Goal: Check status: Check status

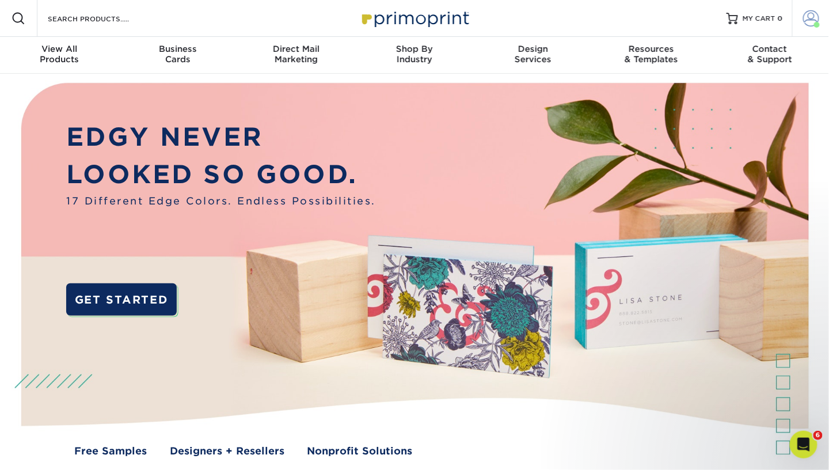
click at [822, 16] on link "Account" at bounding box center [810, 18] width 37 height 37
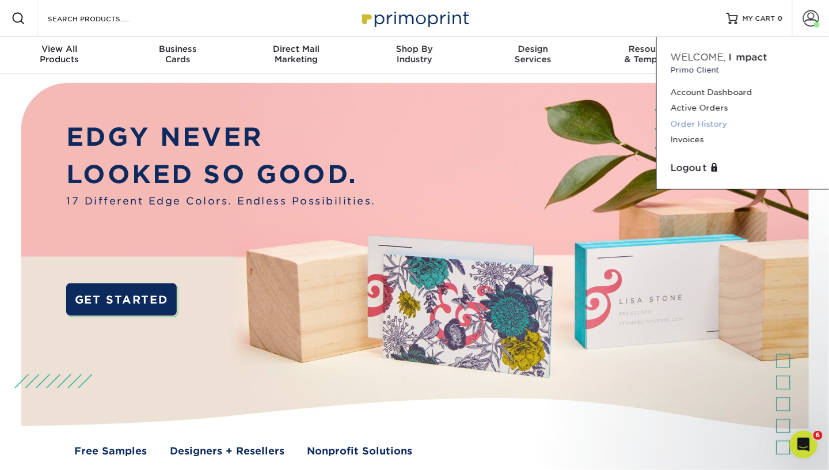
click at [701, 123] on link "Order History" at bounding box center [743, 124] width 145 height 16
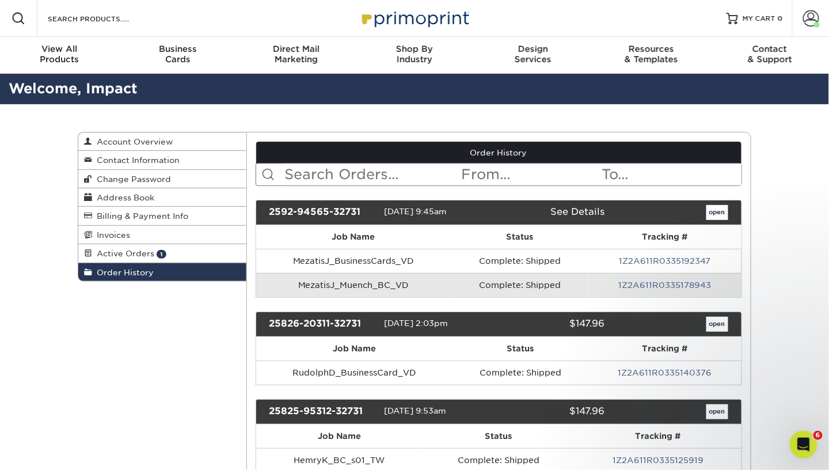
click at [336, 172] on input "text" at bounding box center [372, 175] width 177 height 22
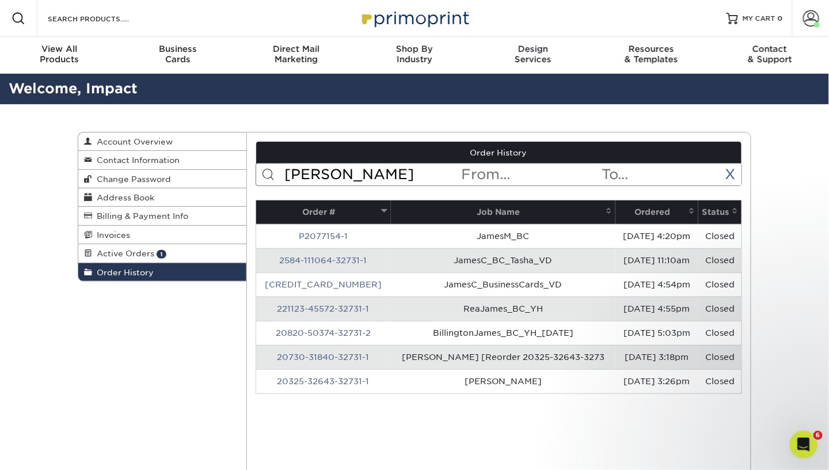
click at [615, 206] on th "Ordered" at bounding box center [656, 212] width 83 height 24
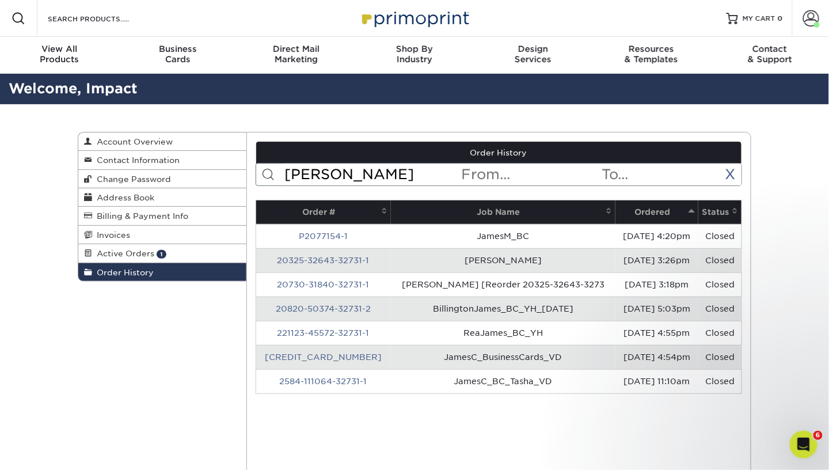
click at [615, 206] on th "Ordered" at bounding box center [656, 212] width 83 height 24
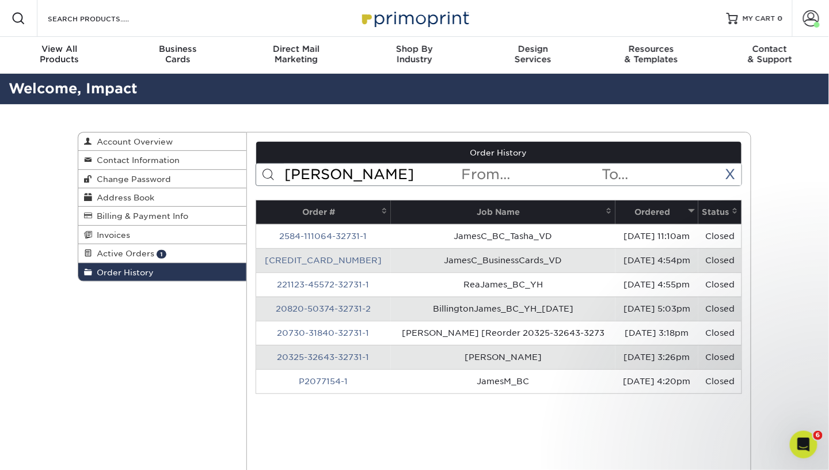
click at [650, 206] on th "Ordered" at bounding box center [656, 212] width 83 height 24
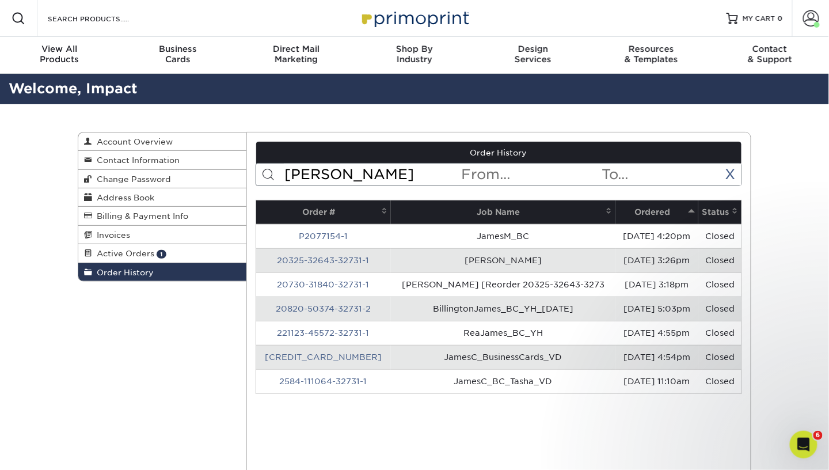
click at [650, 206] on th "Ordered" at bounding box center [656, 212] width 83 height 24
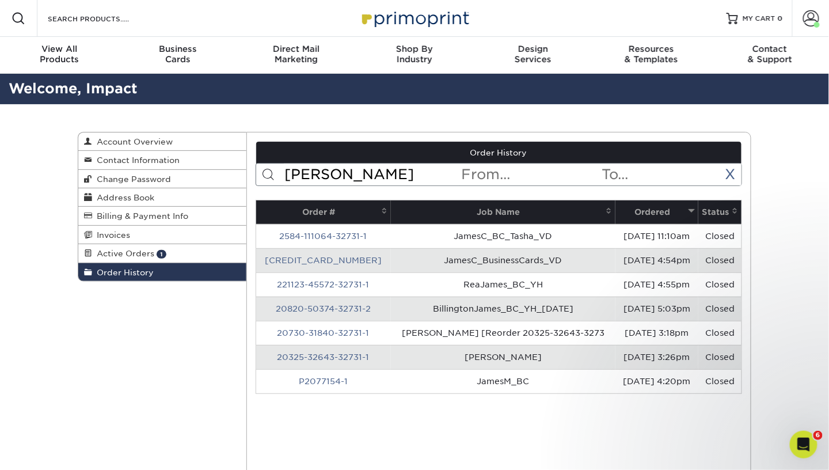
click at [336, 180] on input "[PERSON_NAME]" at bounding box center [372, 175] width 177 height 22
type input "large"
